Goal: Book appointment/travel/reservation

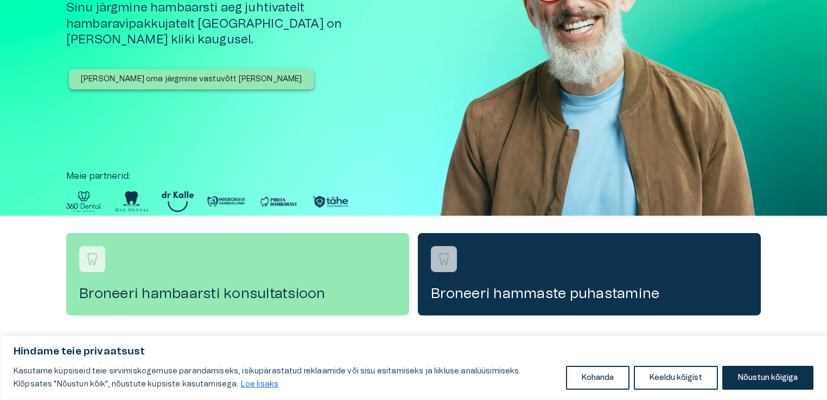
scroll to position [132, 0]
click at [156, 69] on button "[PERSON_NAME] oma järgmine vastuvõtt [PERSON_NAME]" at bounding box center [191, 79] width 245 height 20
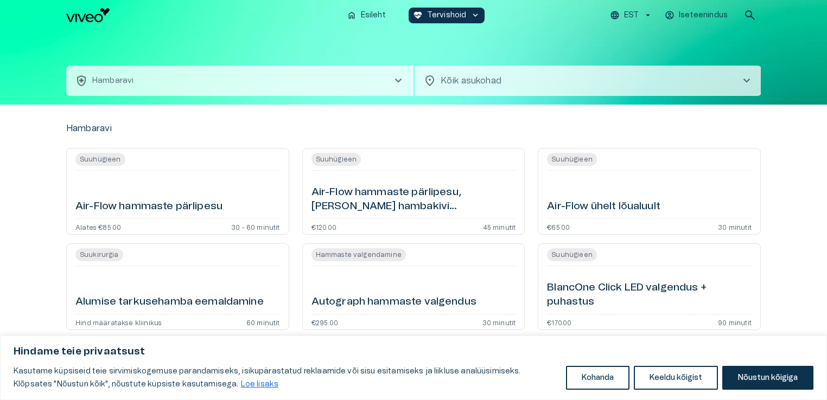
click at [296, 79] on button "health_and_safety [PERSON_NAME] chevron_right" at bounding box center [239, 81] width 347 height 30
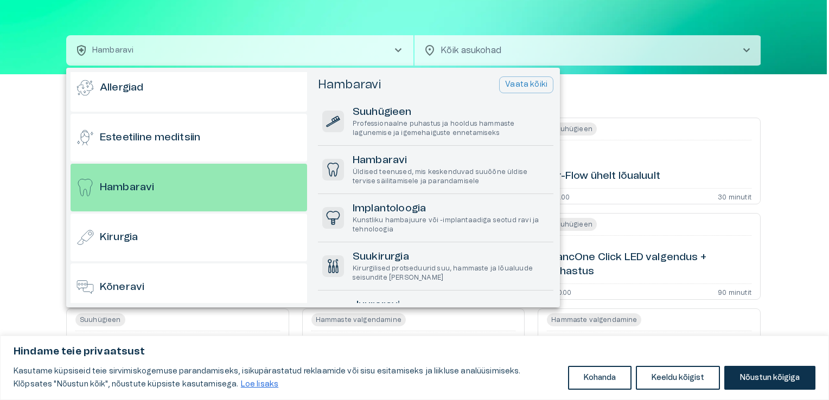
click at [472, 44] on div at bounding box center [414, 200] width 829 height 400
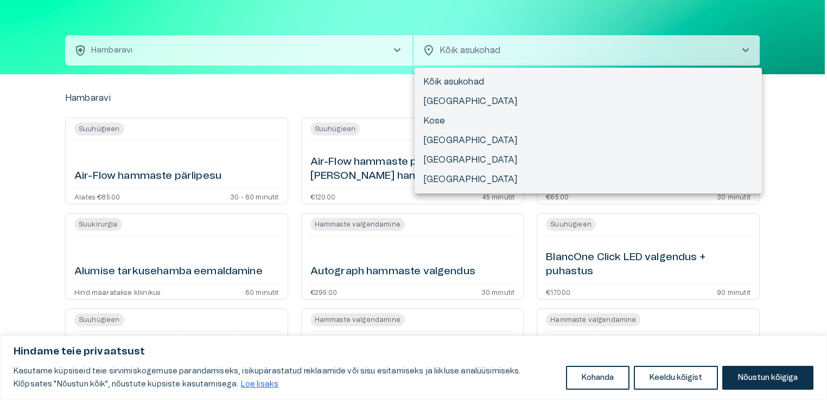
click at [476, 47] on body "Hindame teie privaatsust Kasutame küpsiseid teie sirvimiskogemuse parandamiseks…" at bounding box center [413, 170] width 827 height 400
click at [434, 114] on li "Kose" at bounding box center [588, 121] width 347 height 20
type input "**********"
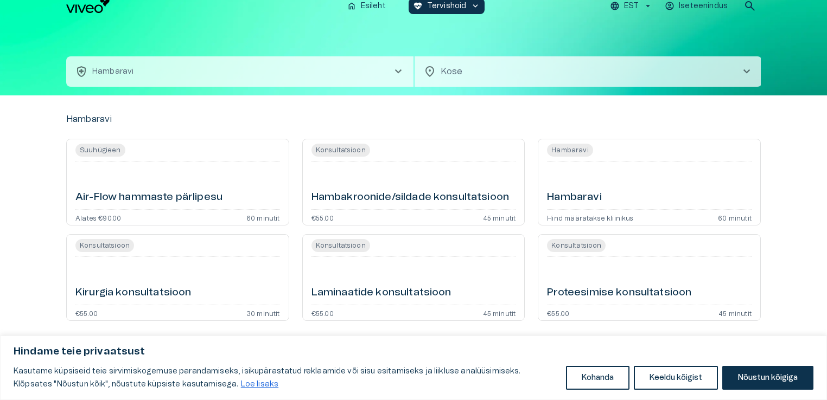
scroll to position [9, 0]
click at [670, 212] on div "[PERSON_NAME] Hind määratakse kliinikus 60 minutit" at bounding box center [649, 182] width 223 height 87
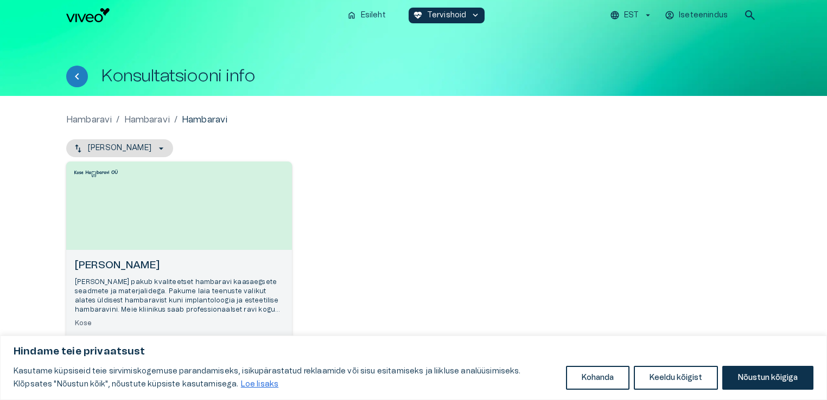
scroll to position [56, 0]
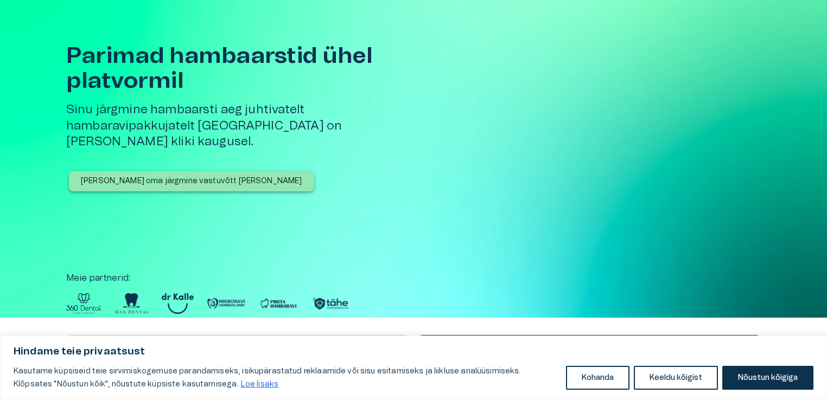
scroll to position [132, 0]
